Goal: Task Accomplishment & Management: Manage account settings

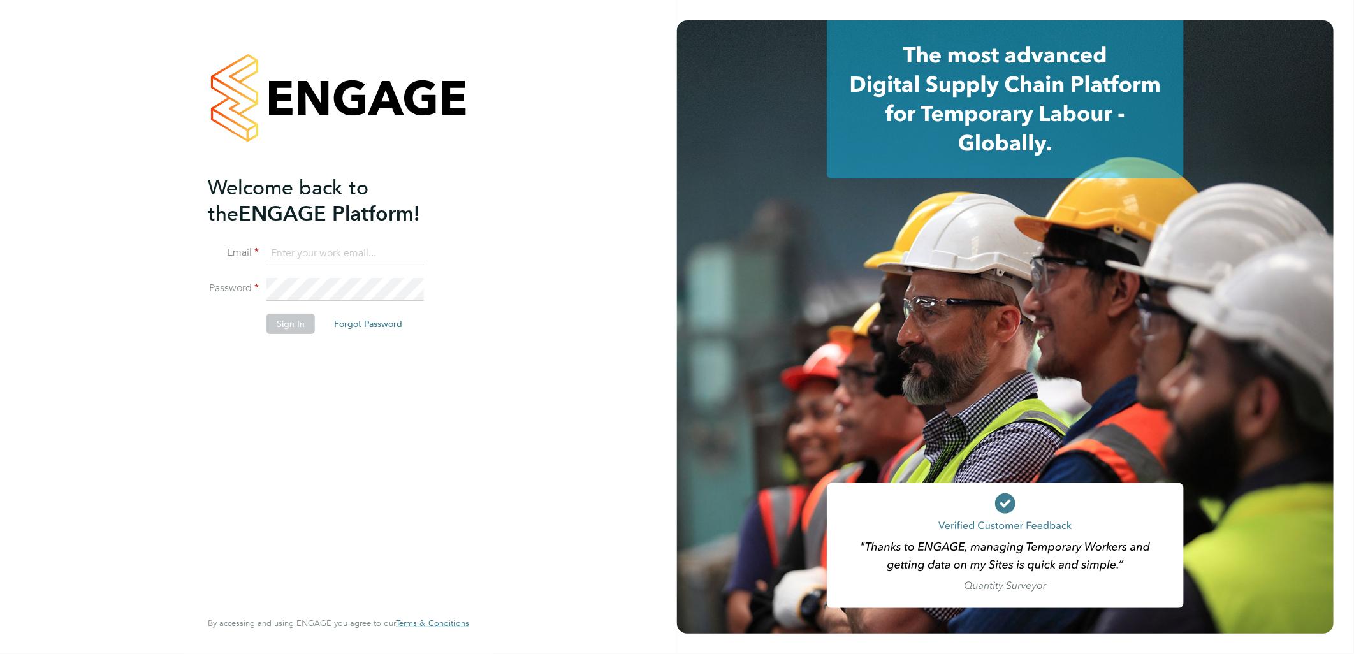
type input "Simon.Howarth@vistry.co.uk"
drag, startPoint x: 310, startPoint y: 405, endPoint x: 302, endPoint y: 358, distance: 48.5
click at [310, 405] on div "Welcome back to the ENGAGE Platform! Email Simon.Howarth@vistry.co.uk Password …" at bounding box center [332, 391] width 249 height 432
click at [293, 330] on button "Sign In" at bounding box center [290, 324] width 48 height 20
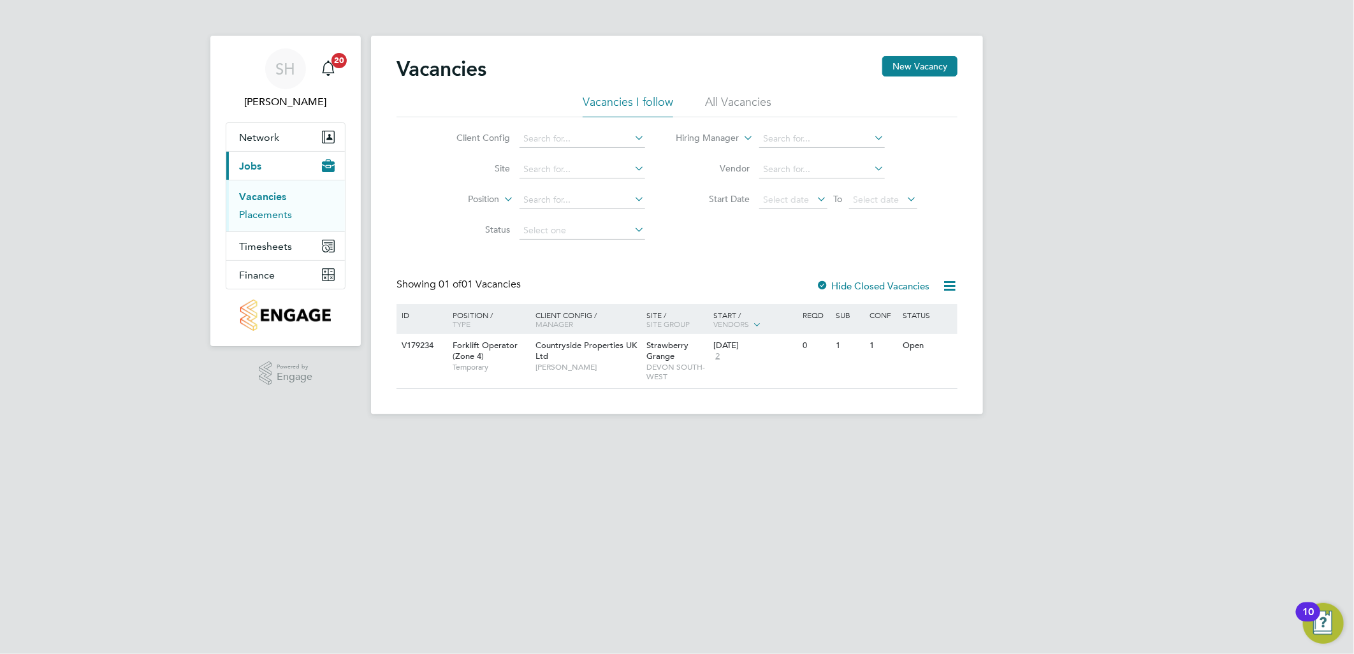
click at [279, 215] on link "Placements" at bounding box center [265, 214] width 53 height 12
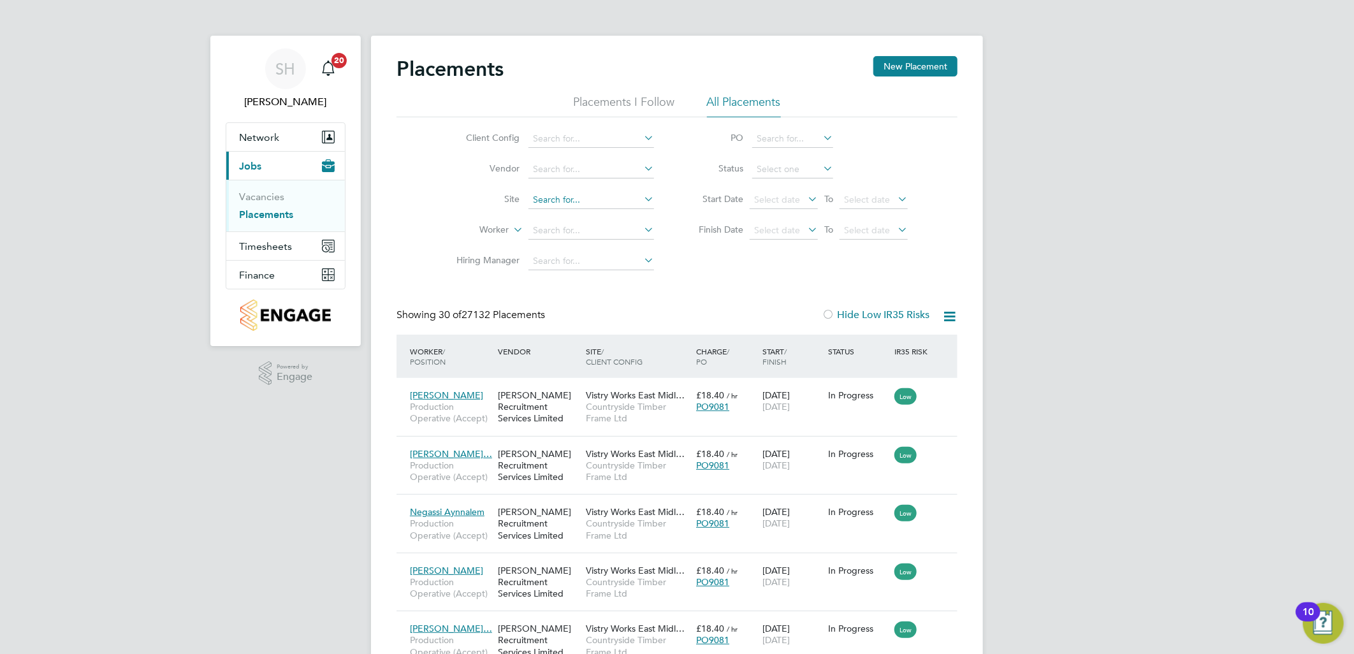
click at [553, 196] on input at bounding box center [591, 200] width 126 height 18
click at [575, 217] on b "Strawberry" at bounding box center [555, 217] width 45 height 11
type input "Strawberry Grange"
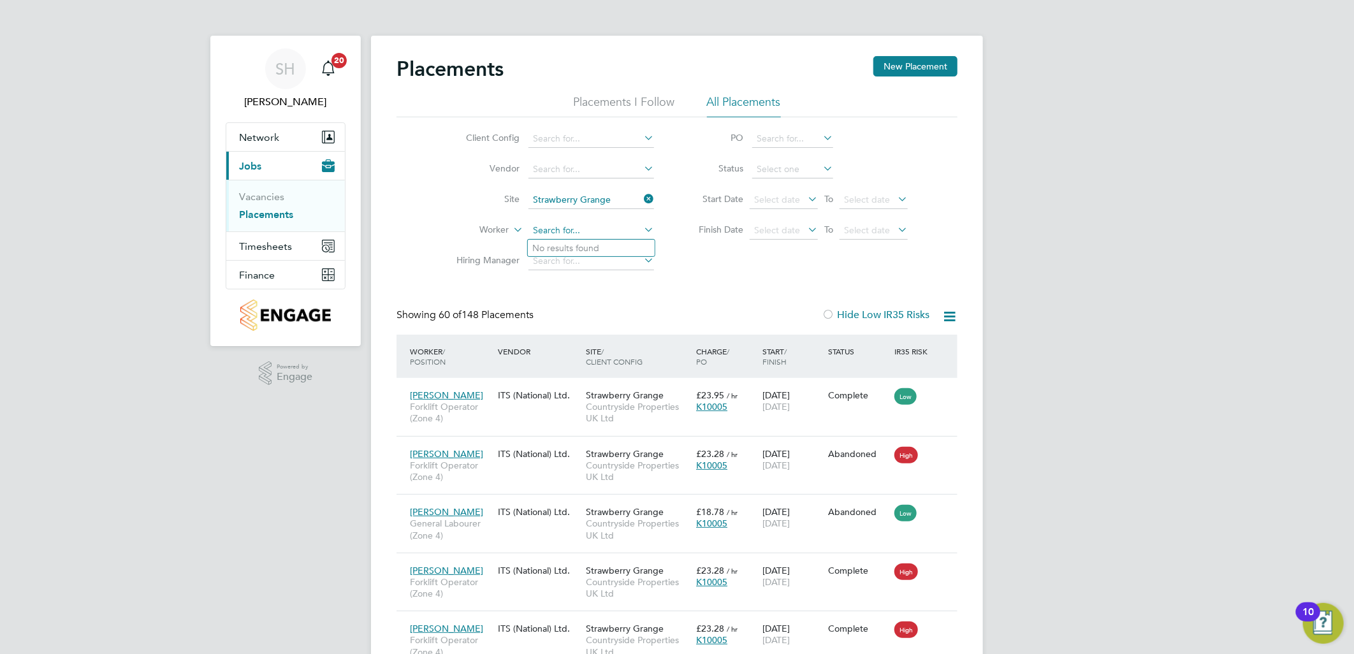
click at [581, 224] on input at bounding box center [591, 231] width 126 height 18
click at [609, 251] on b "Pring" at bounding box center [620, 248] width 22 height 11
type input "[PERSON_NAME]"
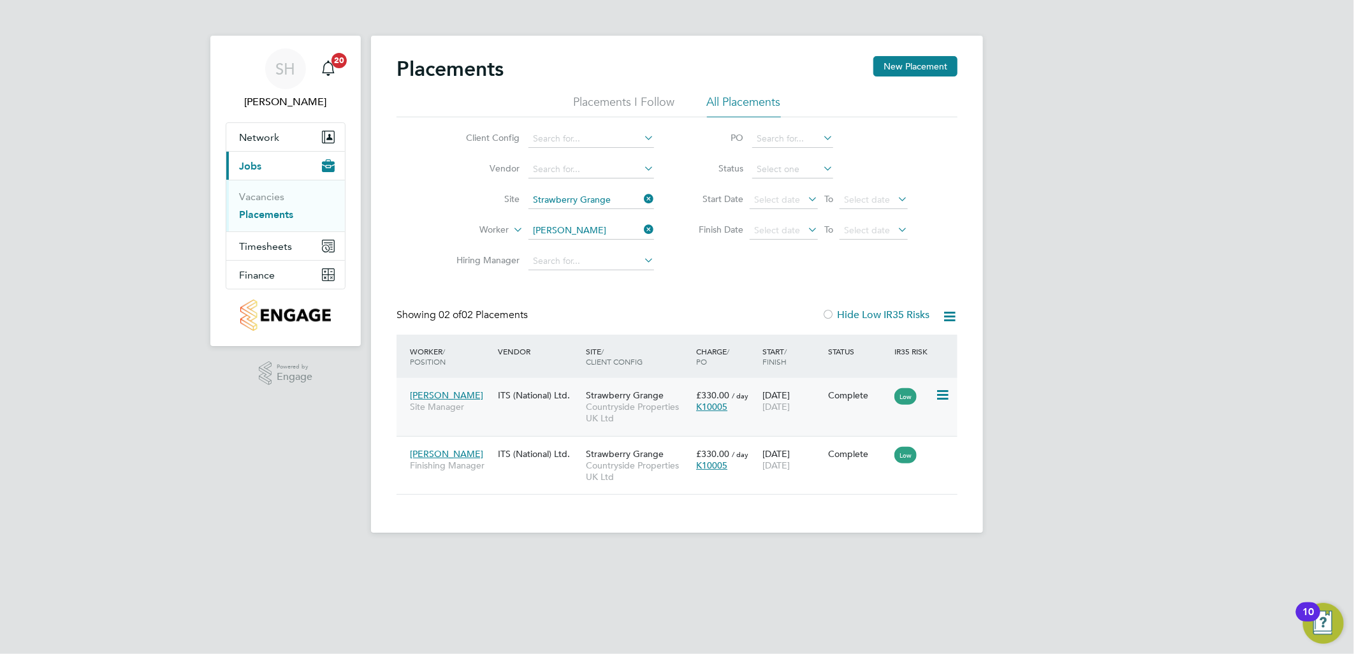
click at [492, 418] on div "[PERSON_NAME] Site Manager" at bounding box center [451, 401] width 88 height 36
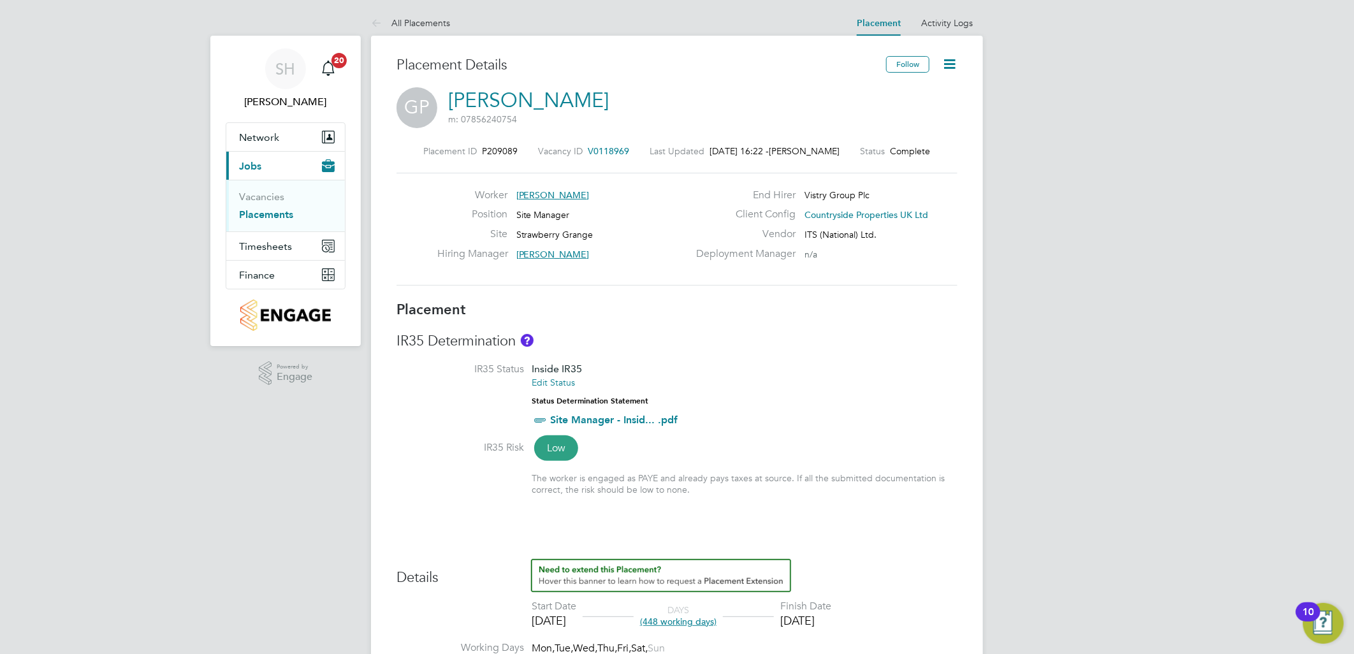
click at [953, 61] on icon at bounding box center [950, 64] width 16 height 16
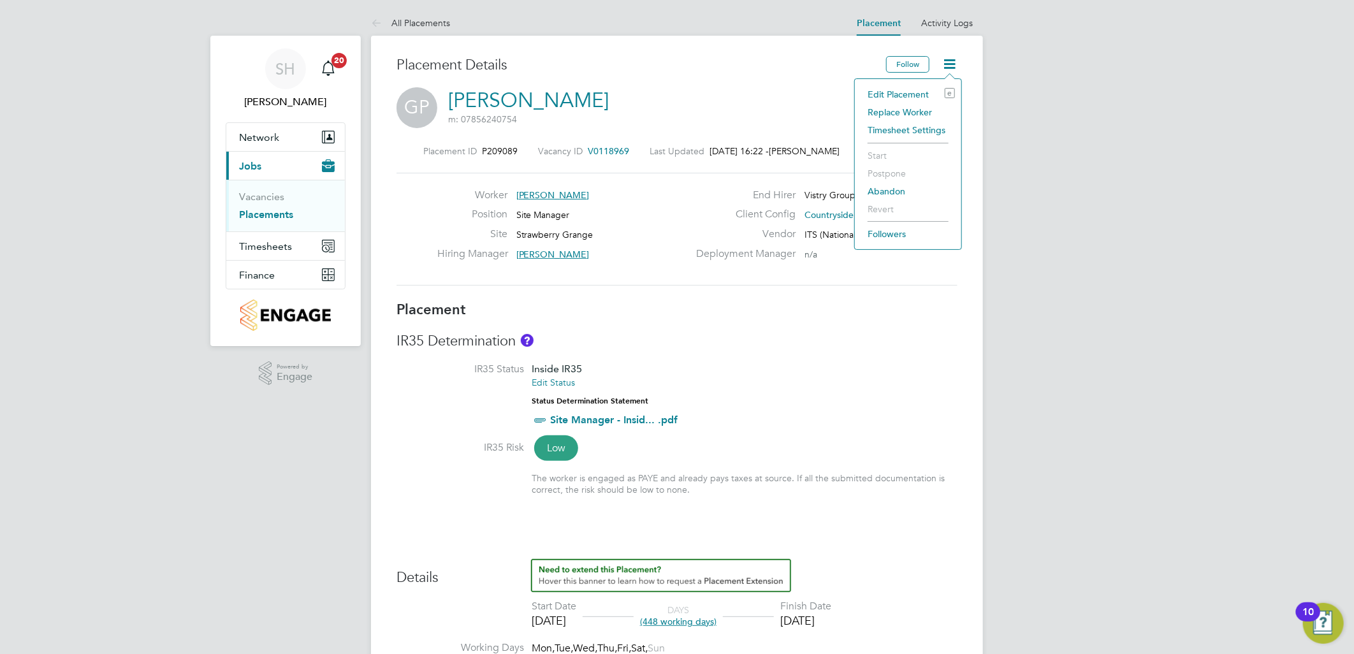
click at [903, 94] on li "Edit Placement e" at bounding box center [908, 94] width 94 height 18
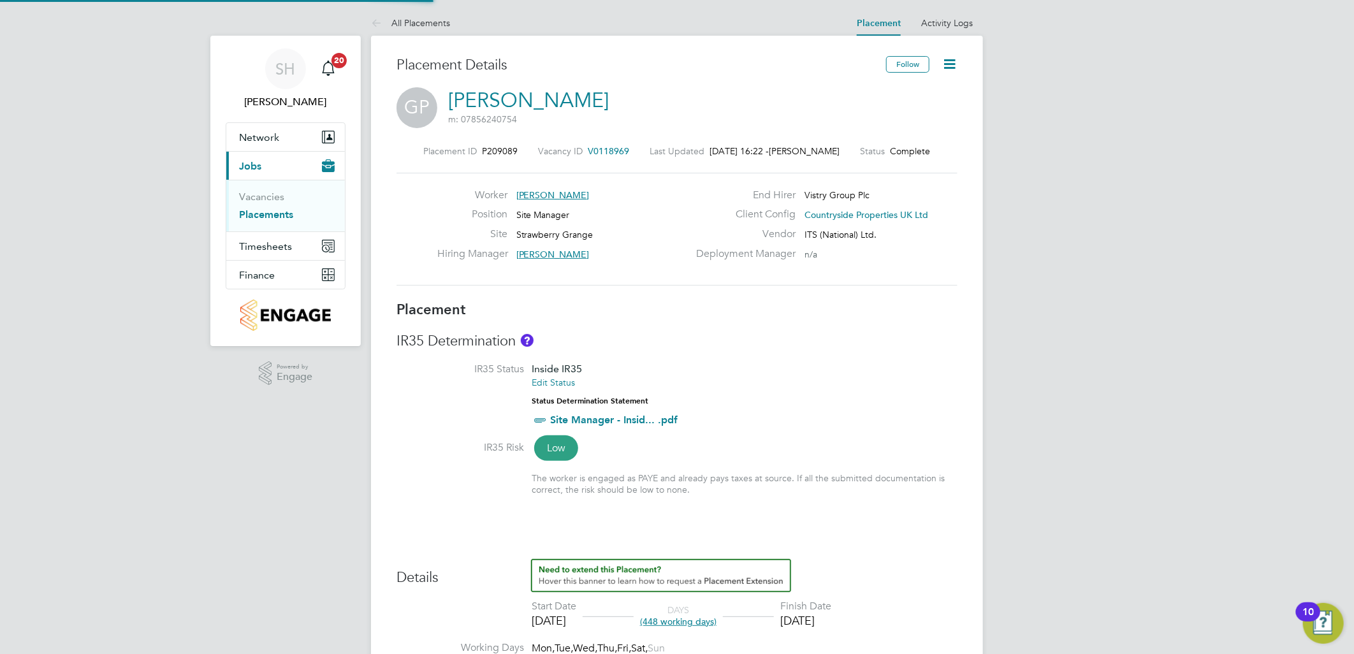
type input "[PERSON_NAME]"
type input "Stephen Harrison"
type input "[DATE]"
type input "07:30"
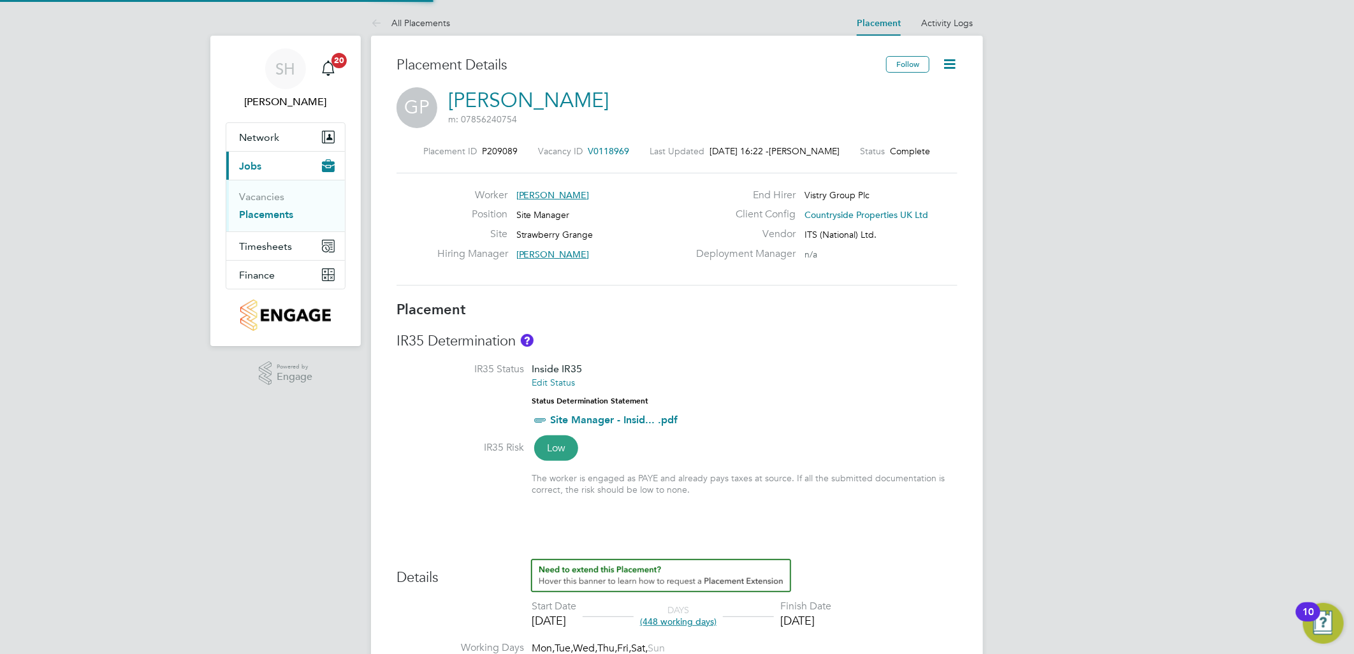
type input "16:30"
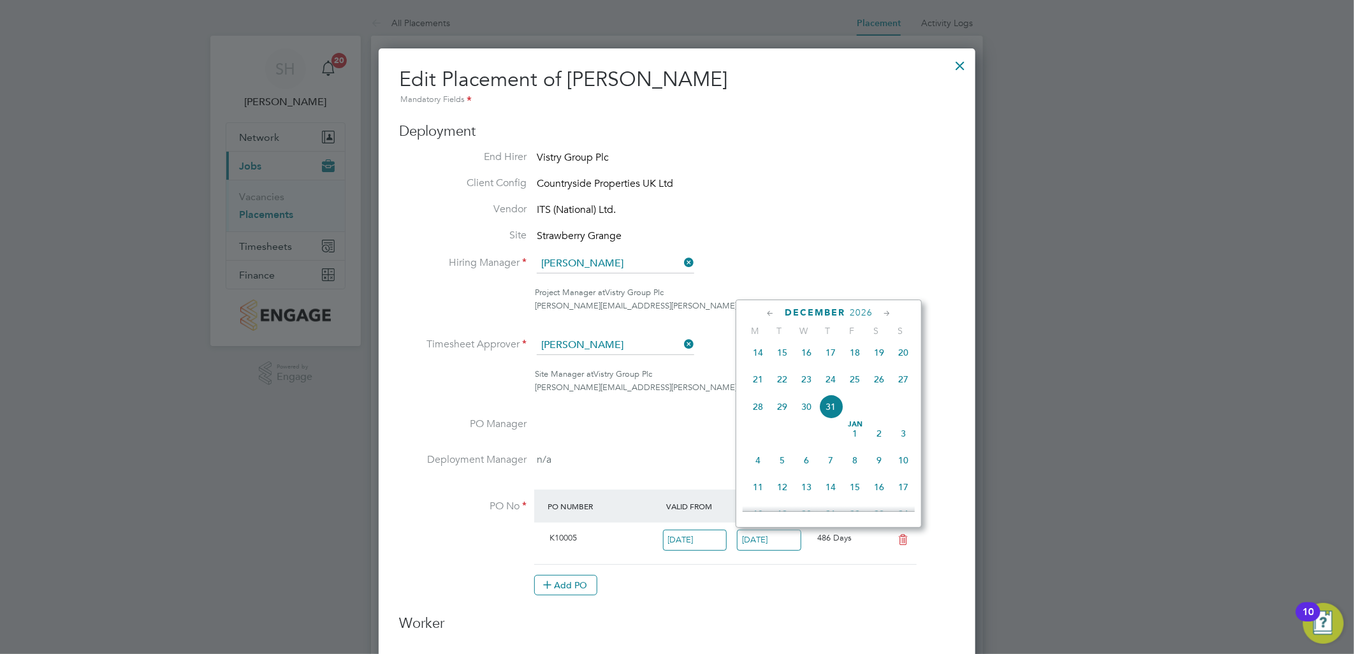
drag, startPoint x: 768, startPoint y: 537, endPoint x: 787, endPoint y: 604, distance: 69.0
click at [787, 604] on li "PO No PO Number Valid From Valid To Expiry K10005 12 Dec 2022 31 Dec 2026 486 D…" at bounding box center [677, 549] width 556 height 119
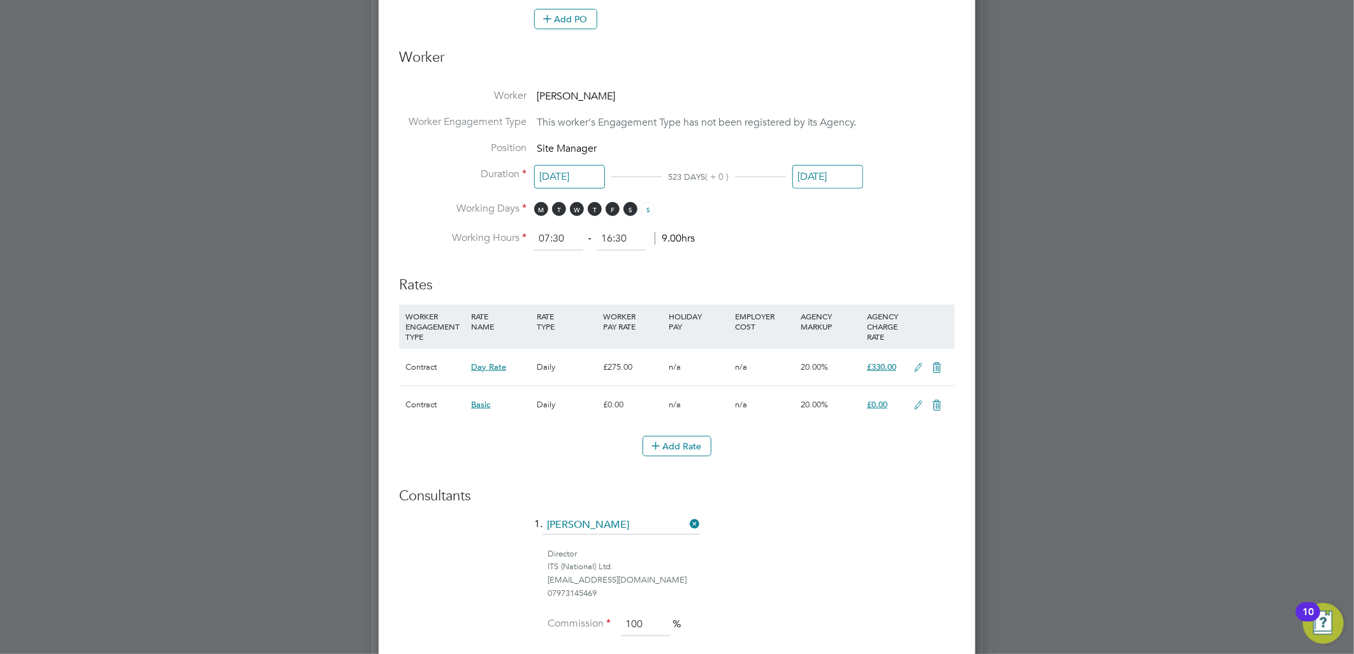
click at [832, 168] on input "[DATE]" at bounding box center [827, 177] width 71 height 24
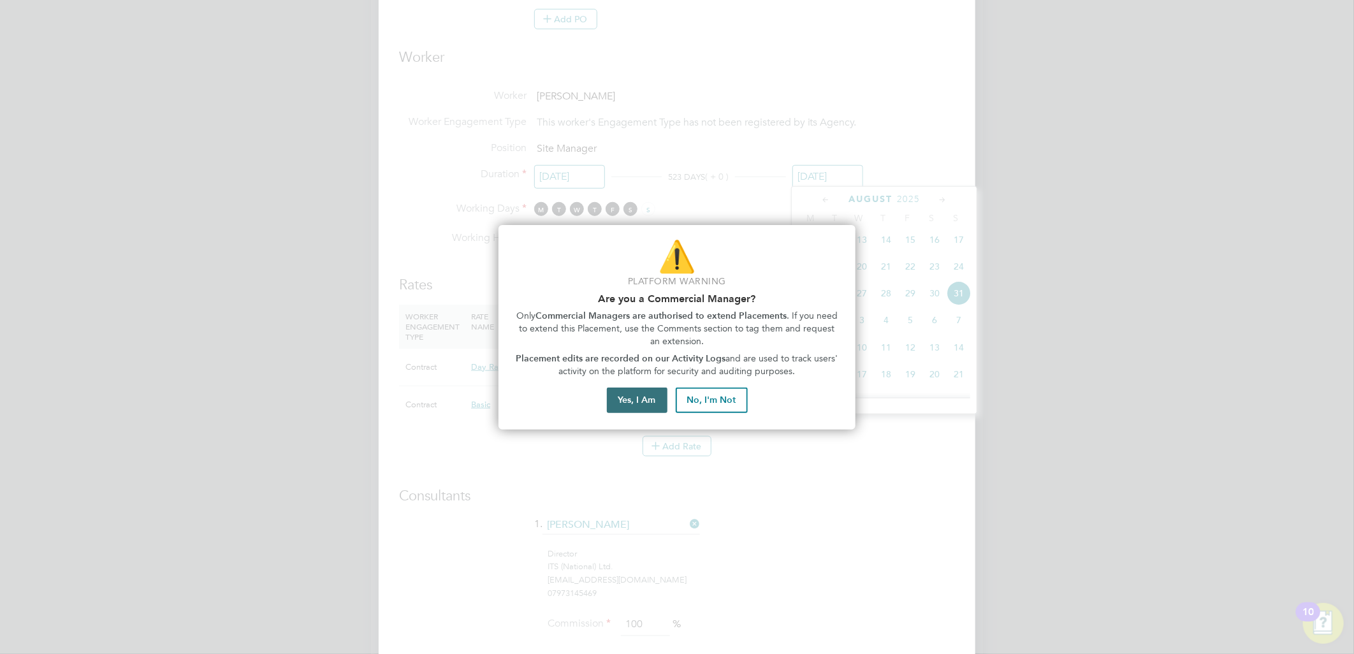
click at [643, 402] on button "Yes, I Am" at bounding box center [637, 400] width 61 height 25
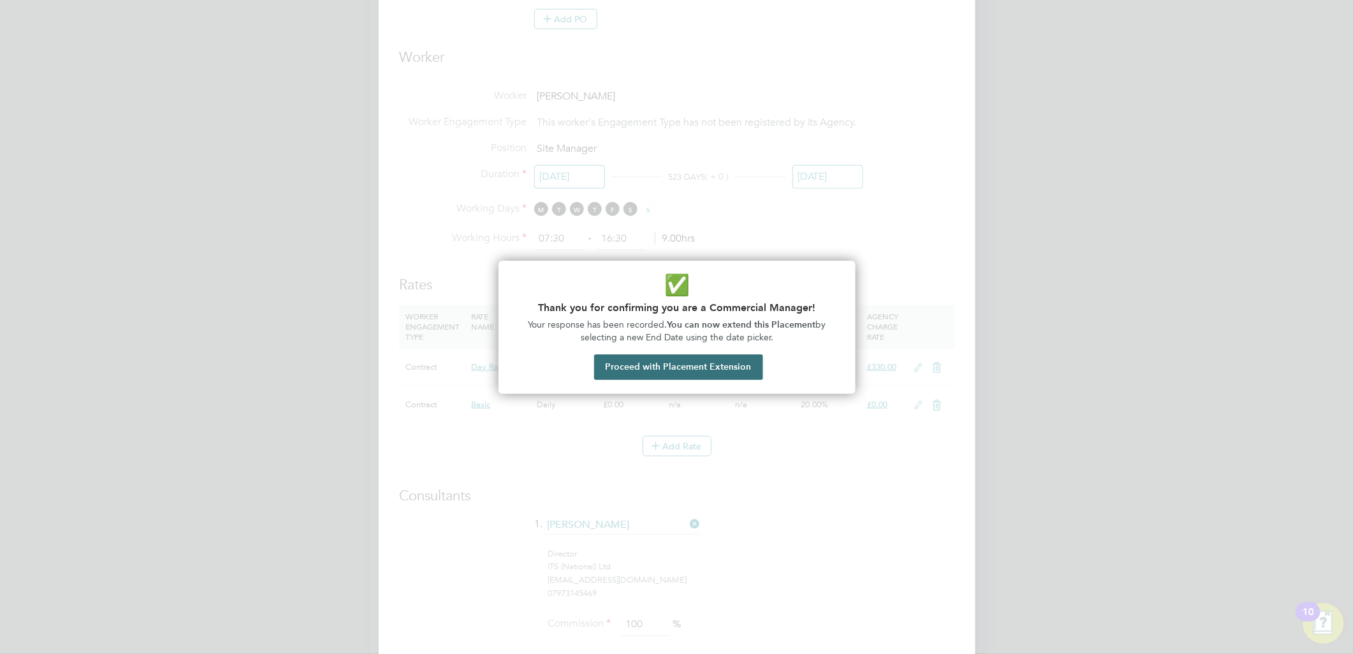
click at [724, 354] on button "Proceed with Placement Extension" at bounding box center [678, 366] width 169 height 25
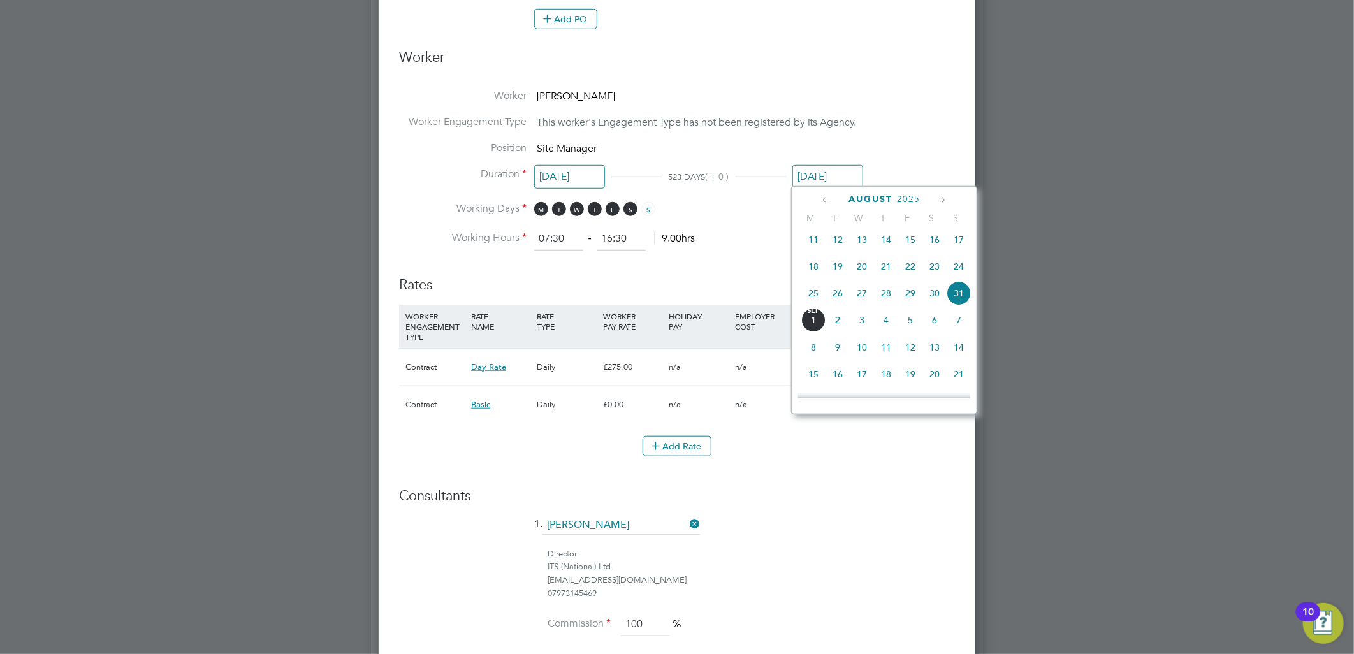
click at [774, 488] on h3 "Consultants" at bounding box center [677, 496] width 556 height 18
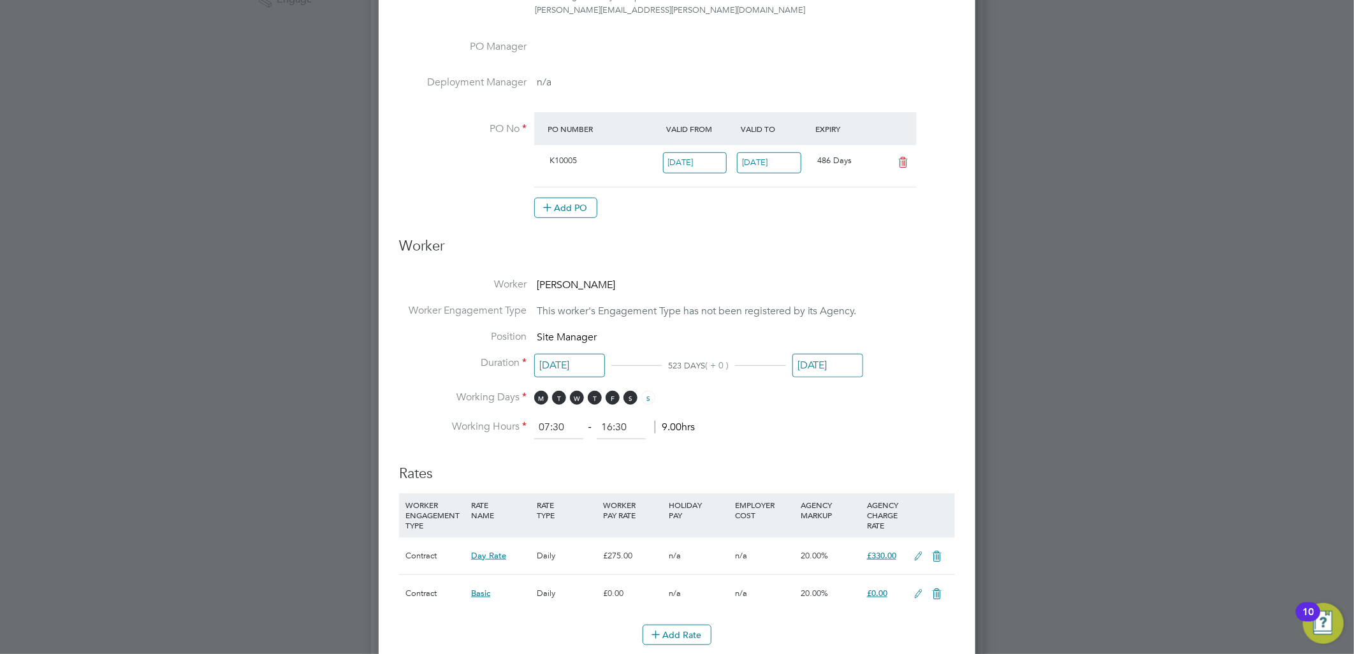
click at [832, 361] on input "[DATE]" at bounding box center [827, 366] width 71 height 24
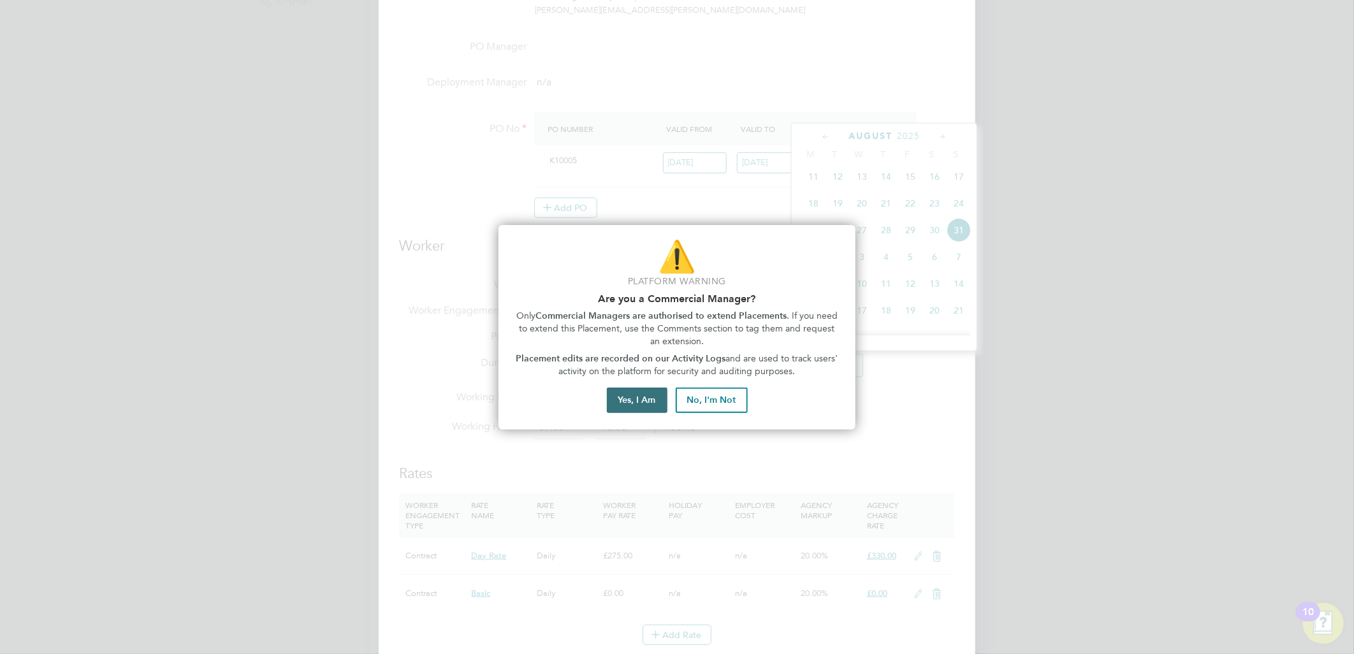
click at [641, 398] on button "Yes, I Am" at bounding box center [637, 400] width 61 height 25
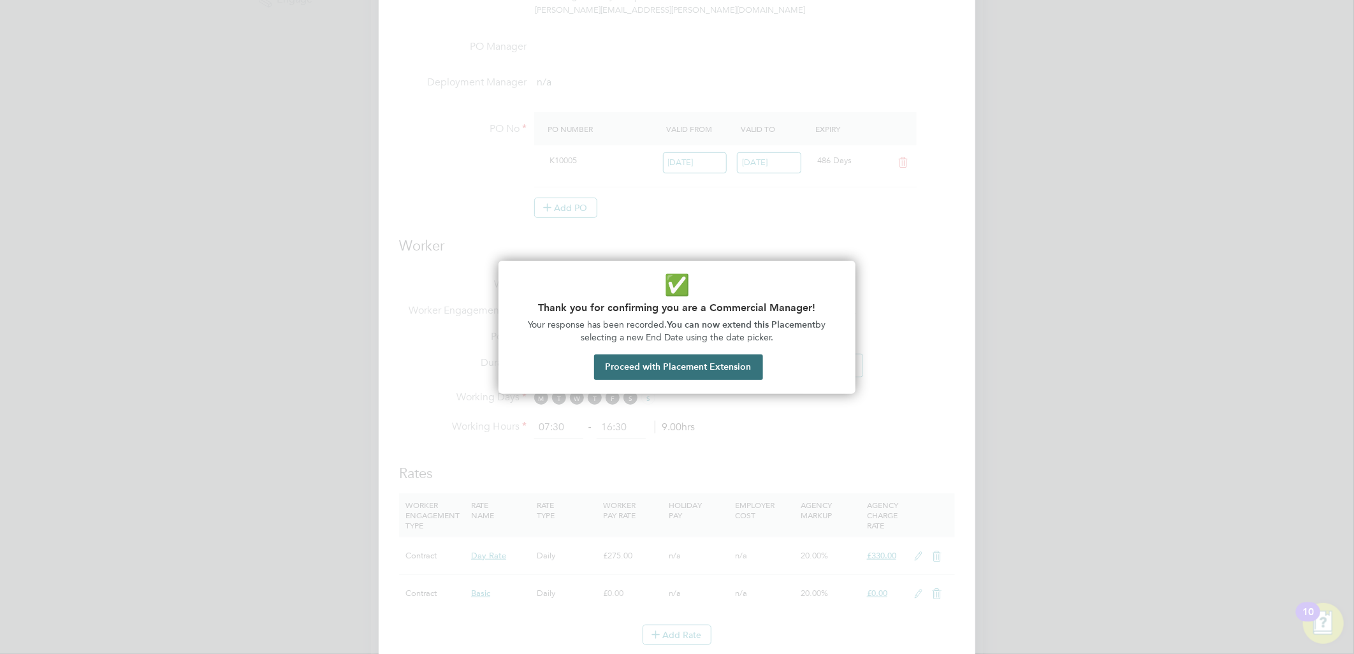
click at [680, 366] on button "Proceed with Placement Extension" at bounding box center [678, 366] width 169 height 25
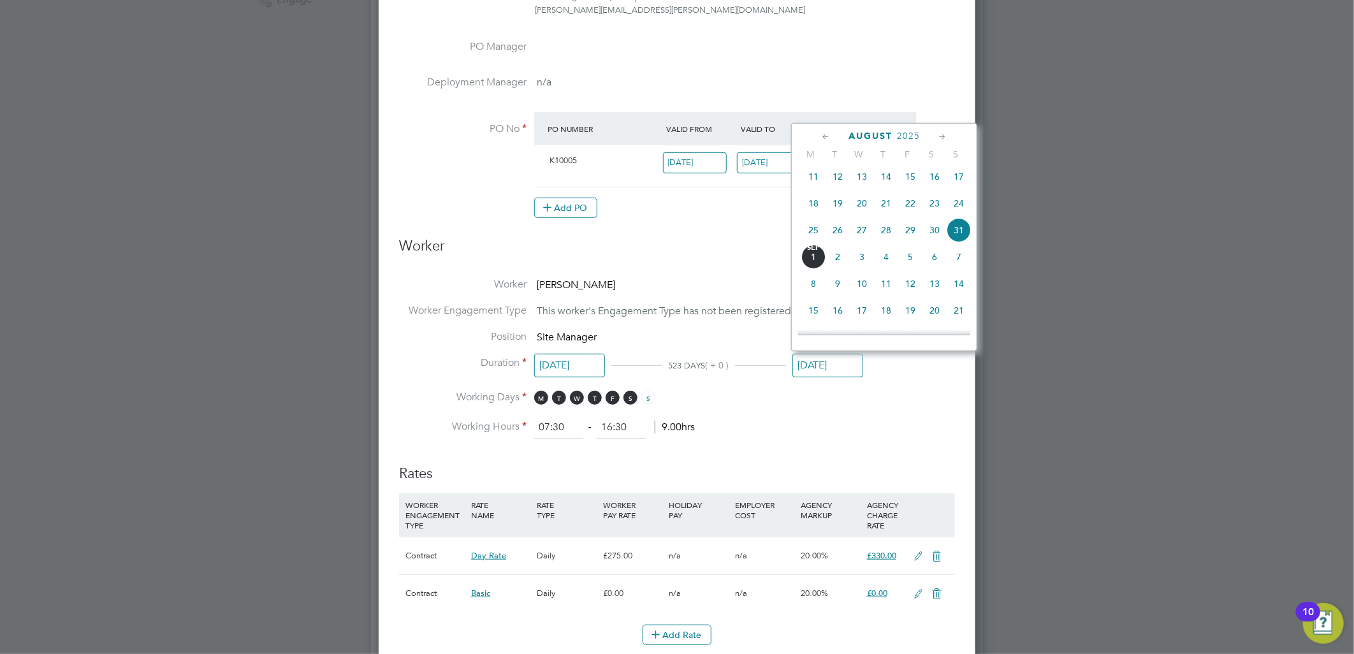
click at [956, 266] on span "7" at bounding box center [959, 257] width 24 height 24
type input "[DATE]"
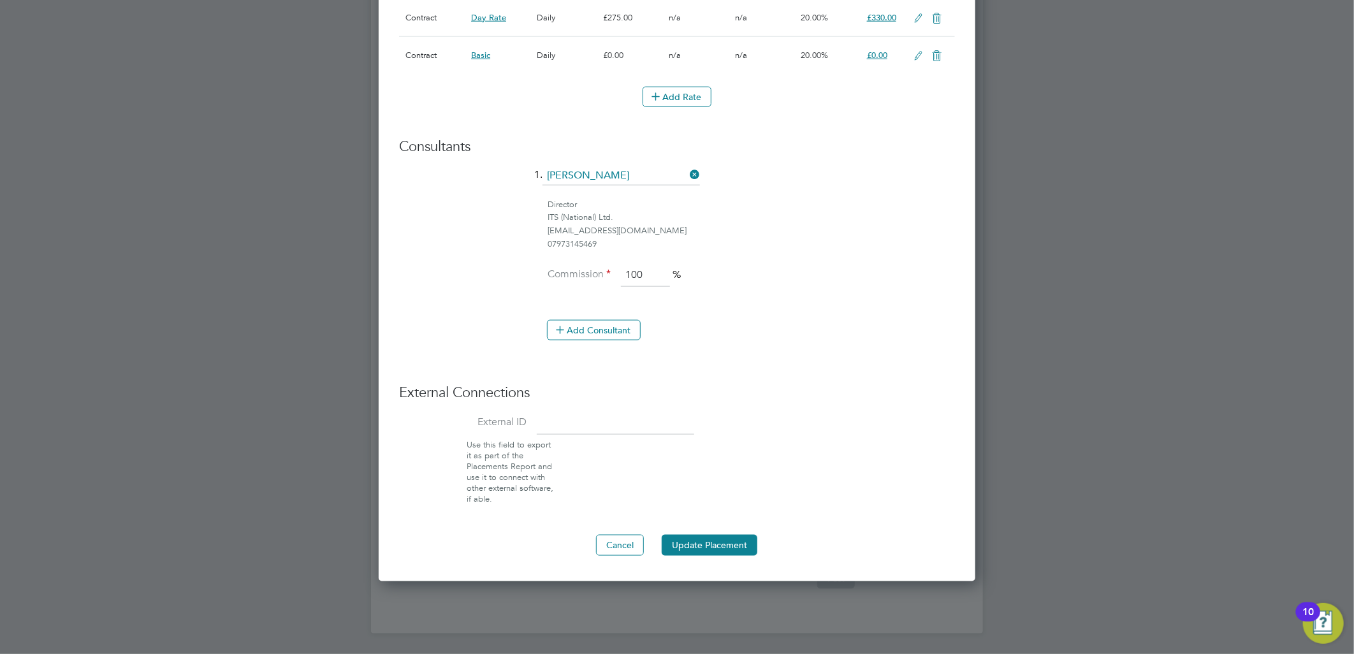
click at [703, 538] on button "Update Placement" at bounding box center [710, 545] width 96 height 20
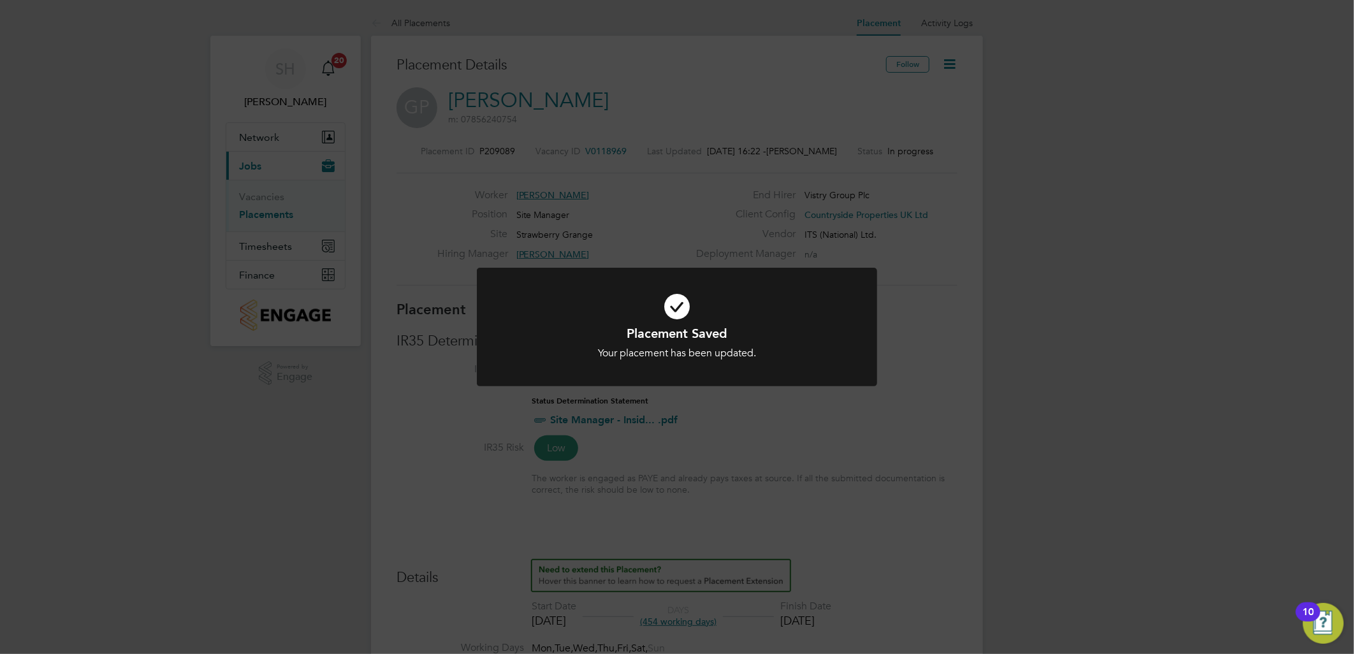
click at [947, 219] on div "Placement Saved Your placement has been updated. Cancel Okay" at bounding box center [677, 327] width 1354 height 654
